Goal: Find specific page/section: Find specific page/section

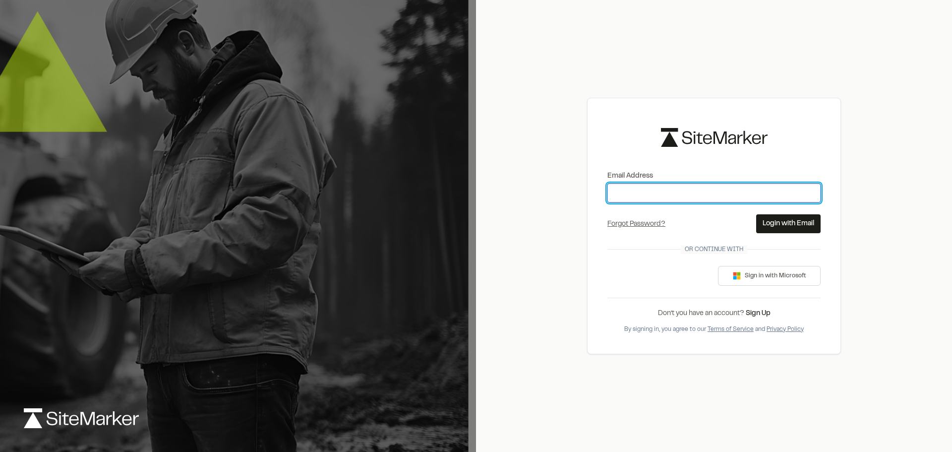
click at [647, 197] on input "Email Address" at bounding box center [714, 193] width 213 height 19
type input "**********"
click at [769, 227] on button "Login with Email" at bounding box center [788, 223] width 64 height 19
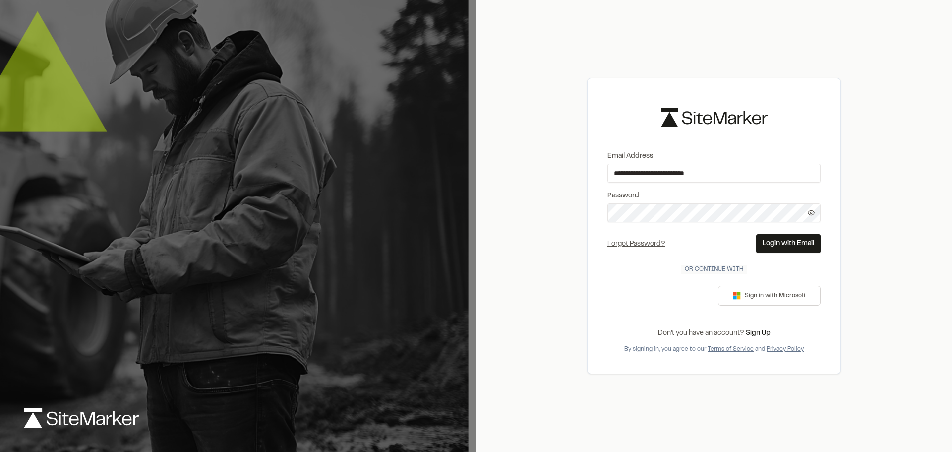
click at [778, 238] on button "Login with Email" at bounding box center [788, 243] width 64 height 19
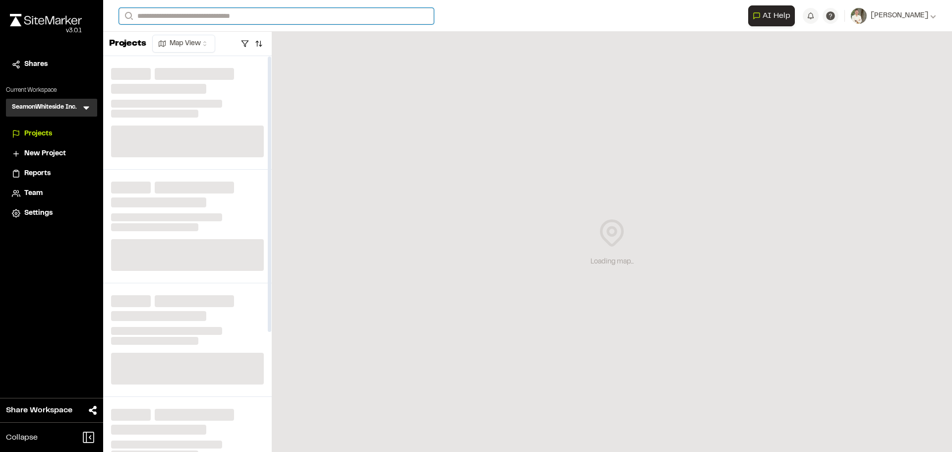
click at [210, 13] on input "Search" at bounding box center [276, 16] width 315 height 16
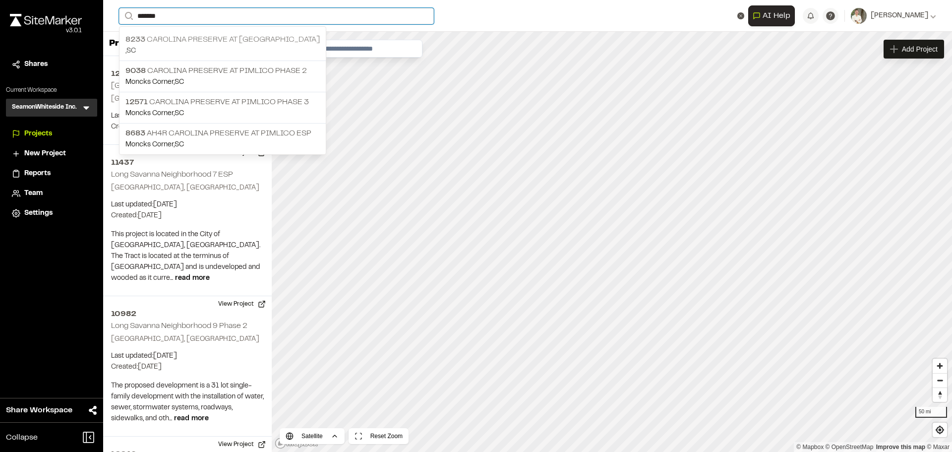
type input "*******"
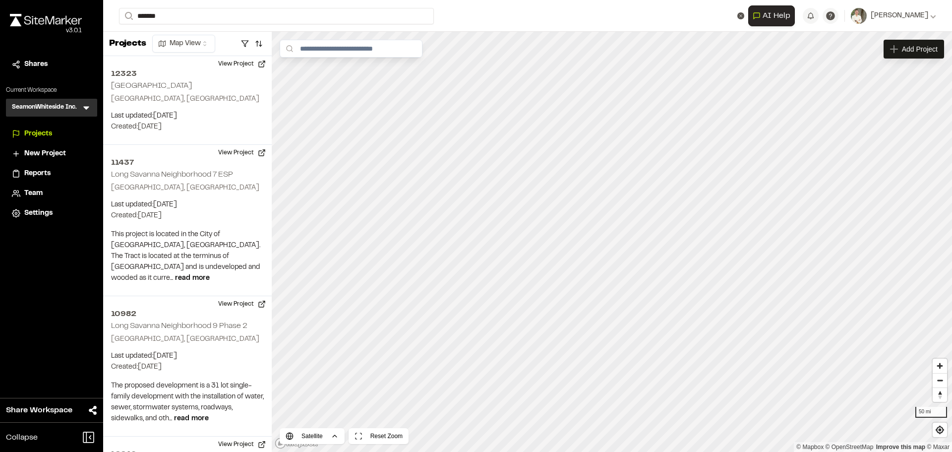
click at [248, 40] on p "8233 Carolina Preserve at [GEOGRAPHIC_DATA]" at bounding box center [222, 40] width 194 height 12
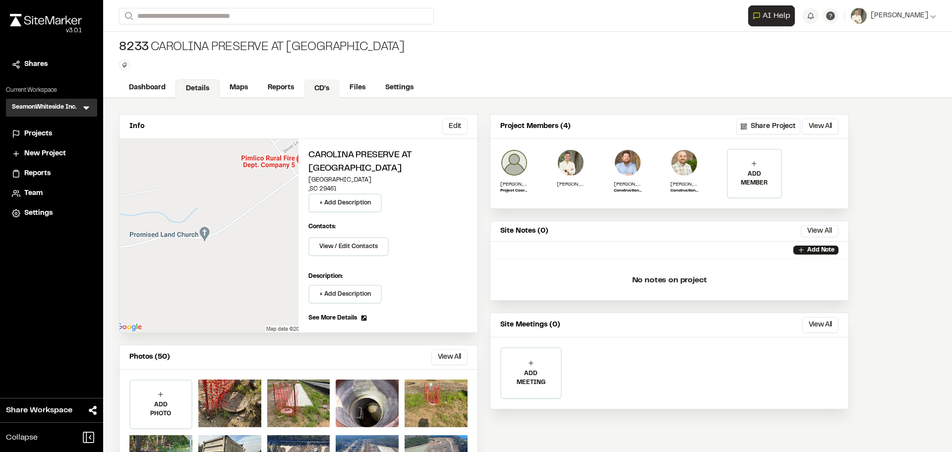
click at [316, 85] on link "CD's" at bounding box center [322, 88] width 36 height 19
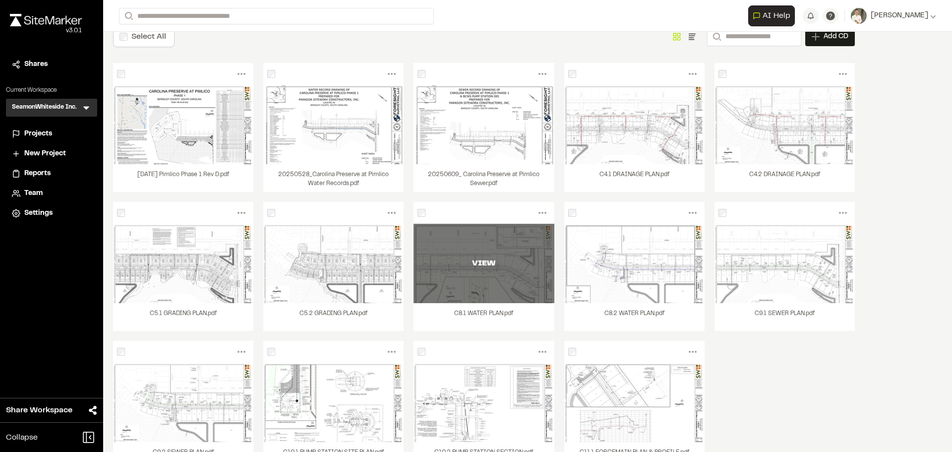
scroll to position [99, 0]
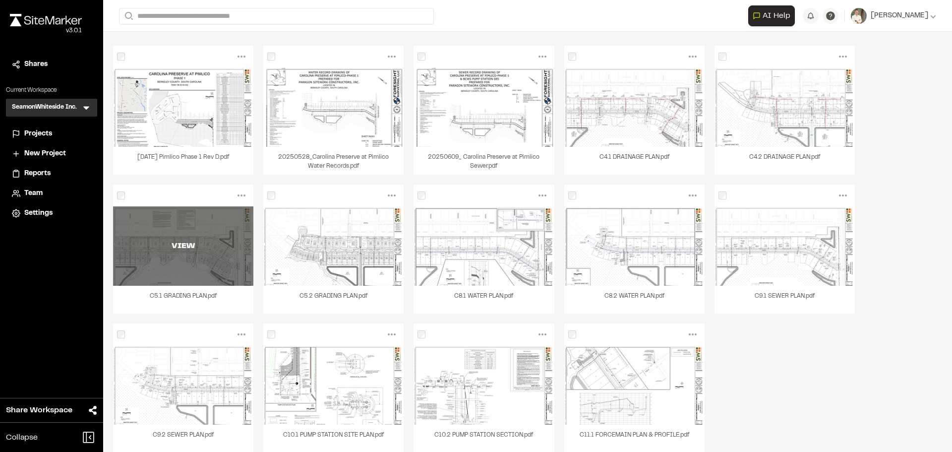
click at [181, 246] on div "VIEW" at bounding box center [183, 246] width 140 height 12
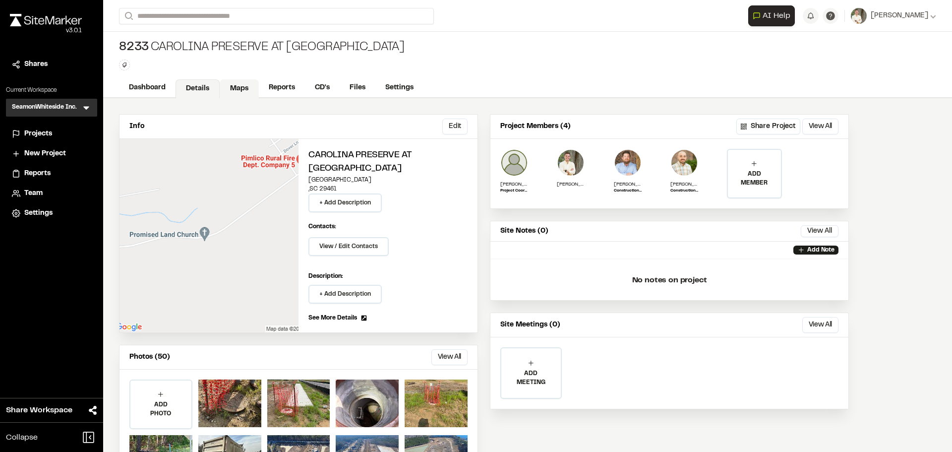
click at [237, 86] on link "Maps" at bounding box center [239, 88] width 39 height 19
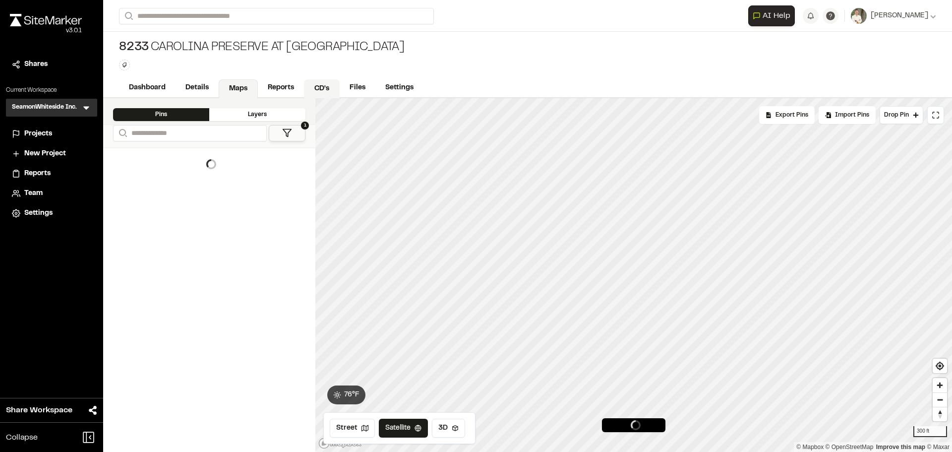
click at [315, 87] on link "CD's" at bounding box center [322, 88] width 36 height 19
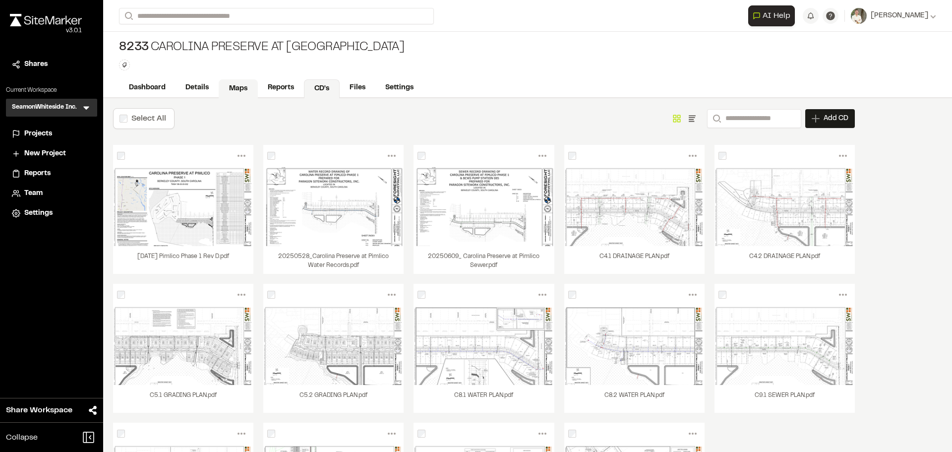
drag, startPoint x: 232, startPoint y: 87, endPoint x: 241, endPoint y: 87, distance: 8.4
click at [233, 87] on link "Maps" at bounding box center [238, 88] width 39 height 19
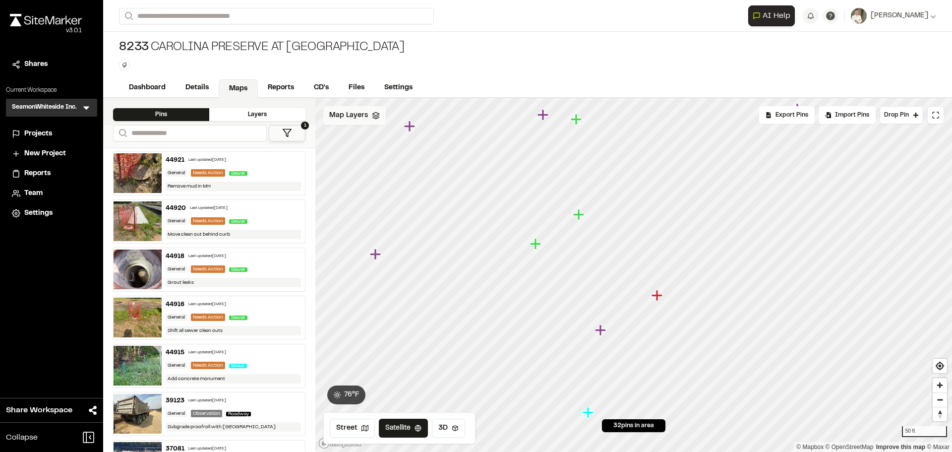
click at [360, 122] on div "Map Layers" at bounding box center [354, 115] width 62 height 19
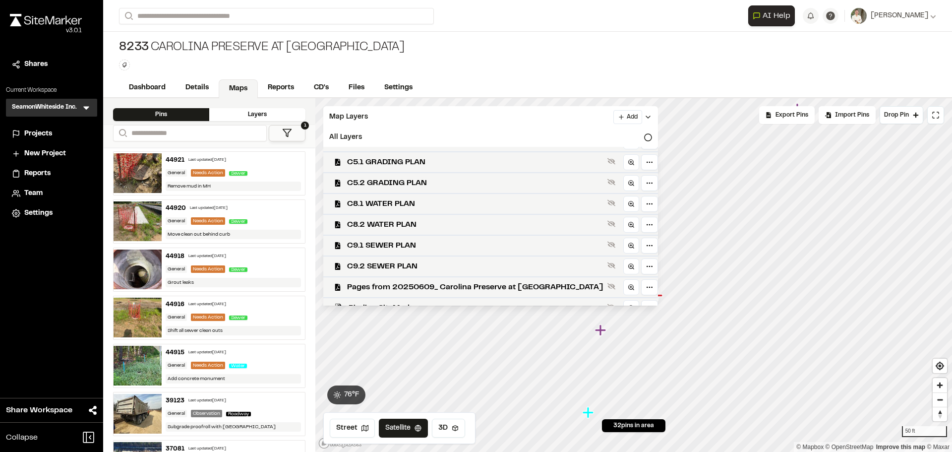
scroll to position [112, 0]
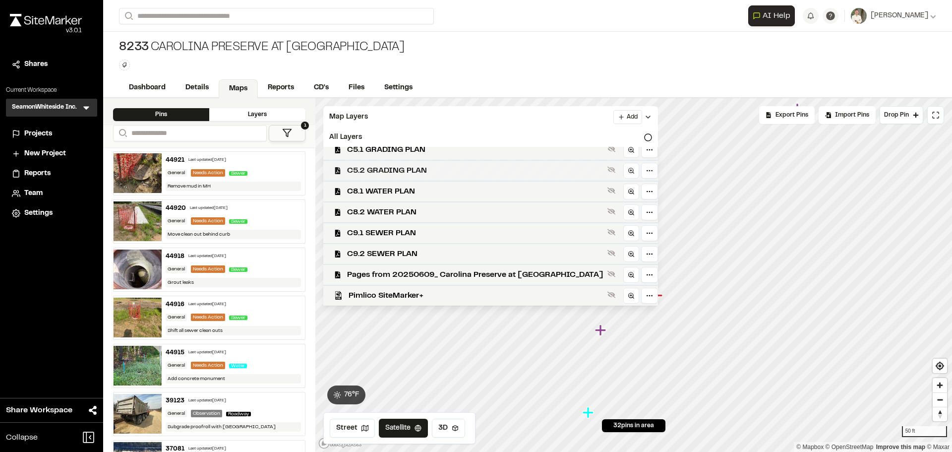
click at [467, 170] on span "C5.2 GRADING PLAN" at bounding box center [475, 171] width 256 height 12
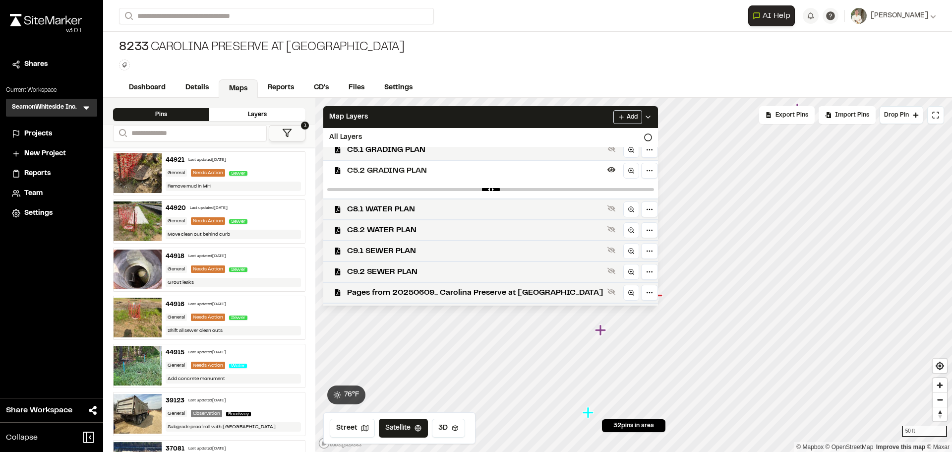
click at [467, 170] on span "C5.2 GRADING PLAN" at bounding box center [475, 171] width 256 height 12
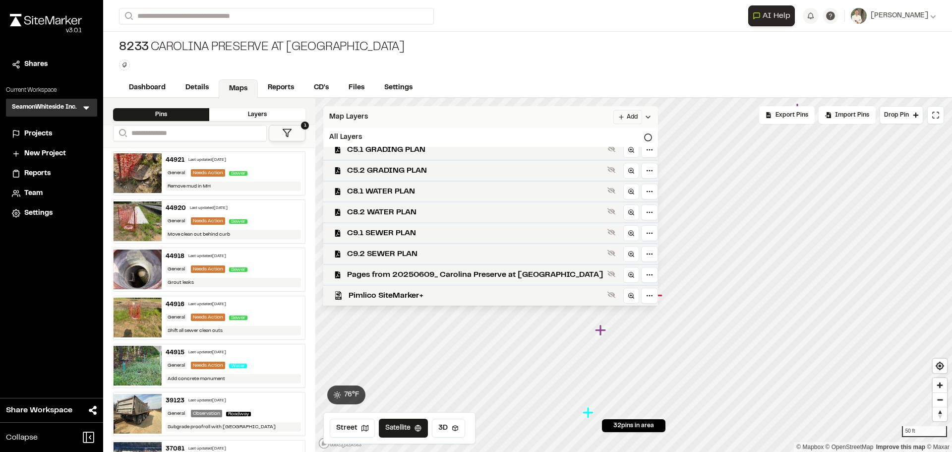
click at [644, 115] on icon at bounding box center [648, 117] width 8 height 8
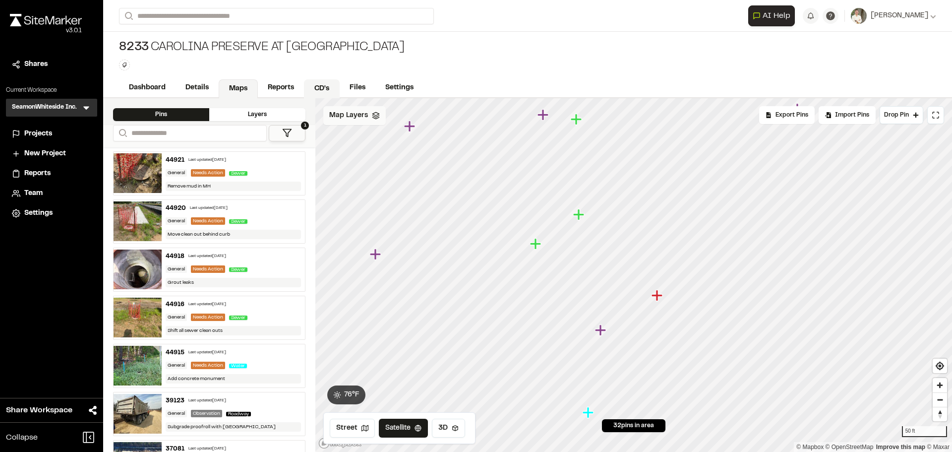
click at [327, 87] on link "CD's" at bounding box center [322, 88] width 36 height 19
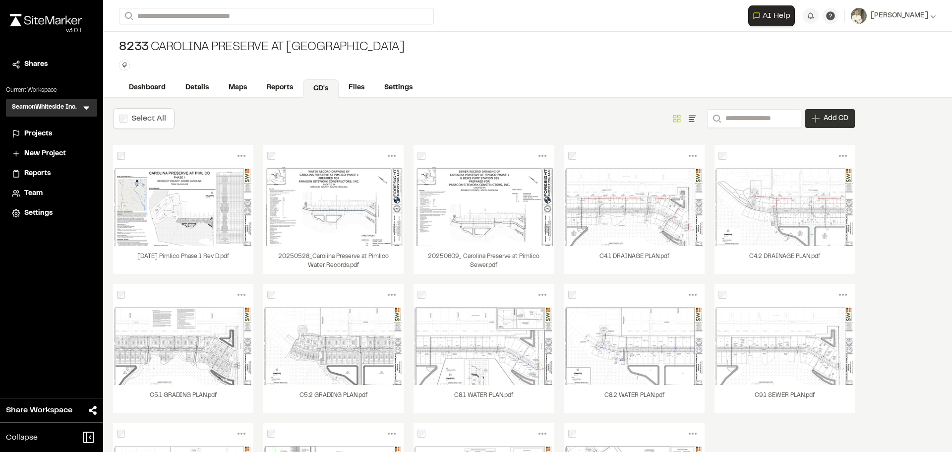
click at [819, 118] on icon at bounding box center [816, 119] width 8 height 8
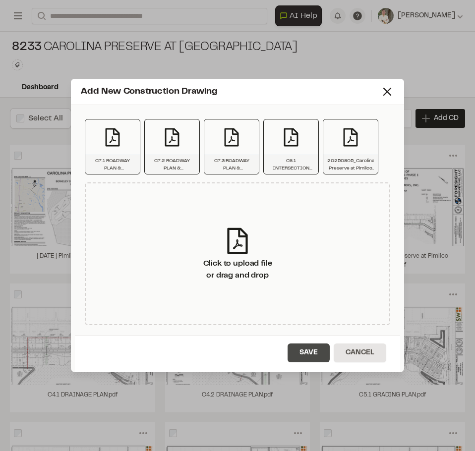
click at [314, 349] on button "Save" at bounding box center [309, 353] width 42 height 19
